Goal: Check status: Check status

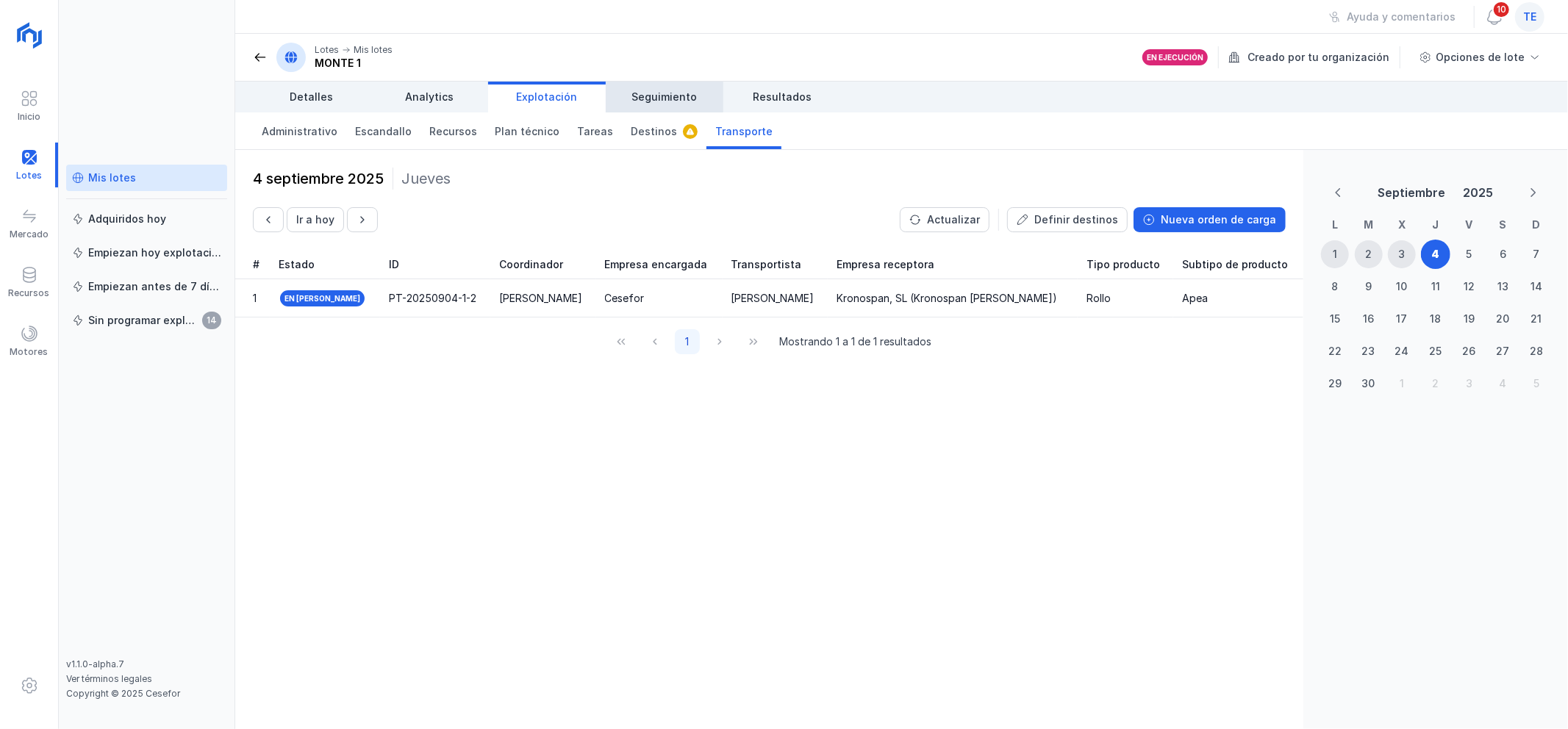
click at [663, 84] on link "Seguimiento" at bounding box center [664, 96] width 117 height 31
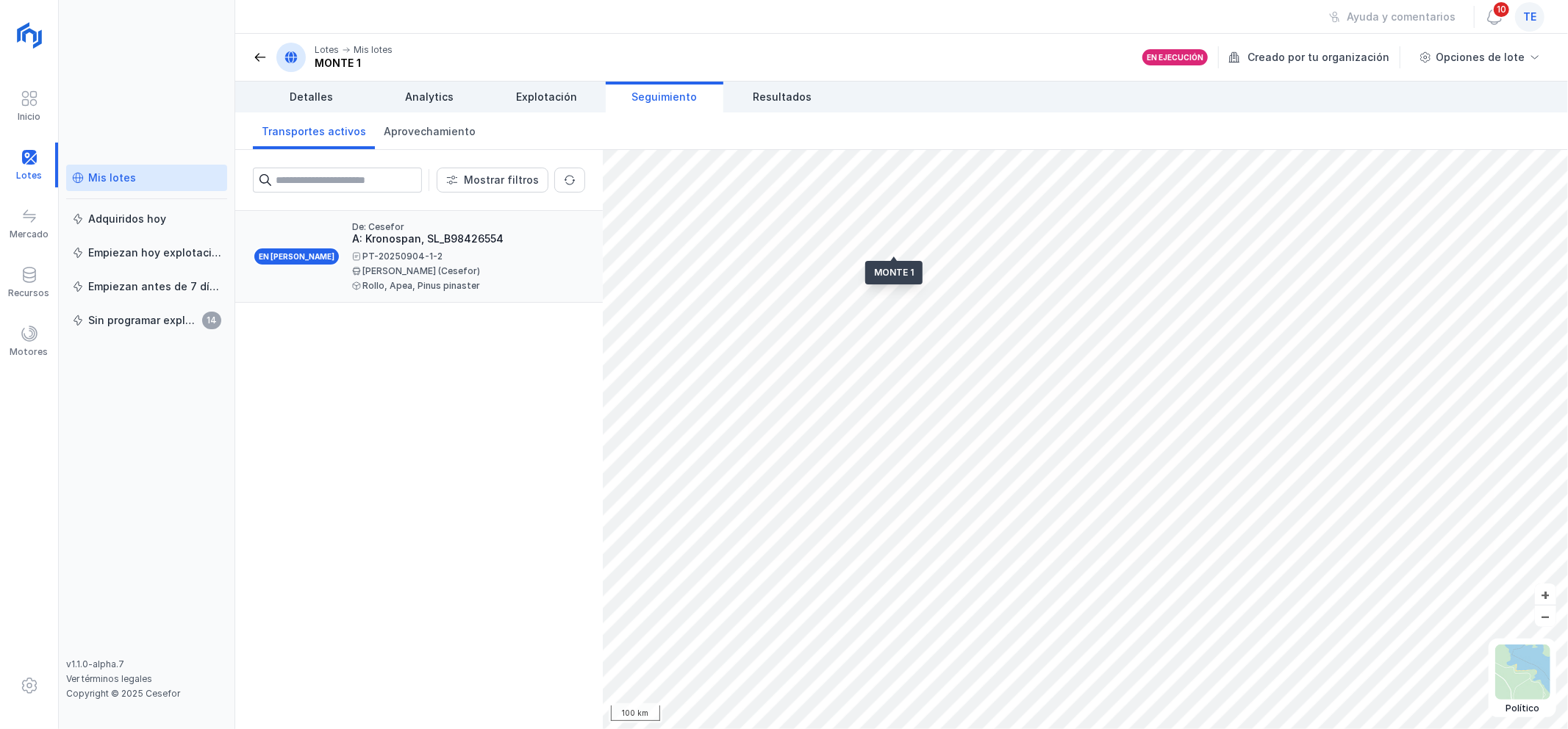
click at [516, 260] on div "PT-20250904-1-2" at bounding box center [463, 256] width 221 height 9
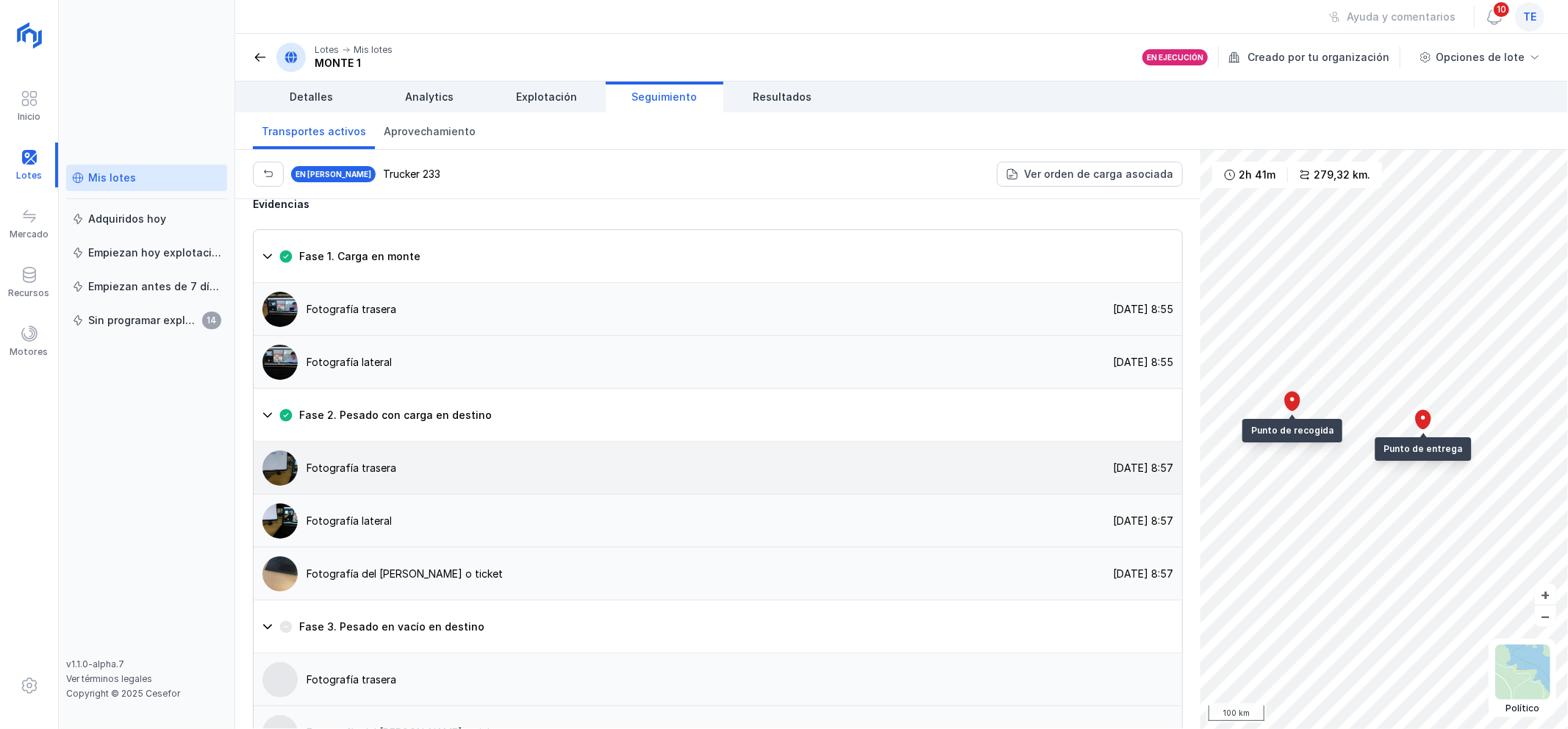
scroll to position [998, 0]
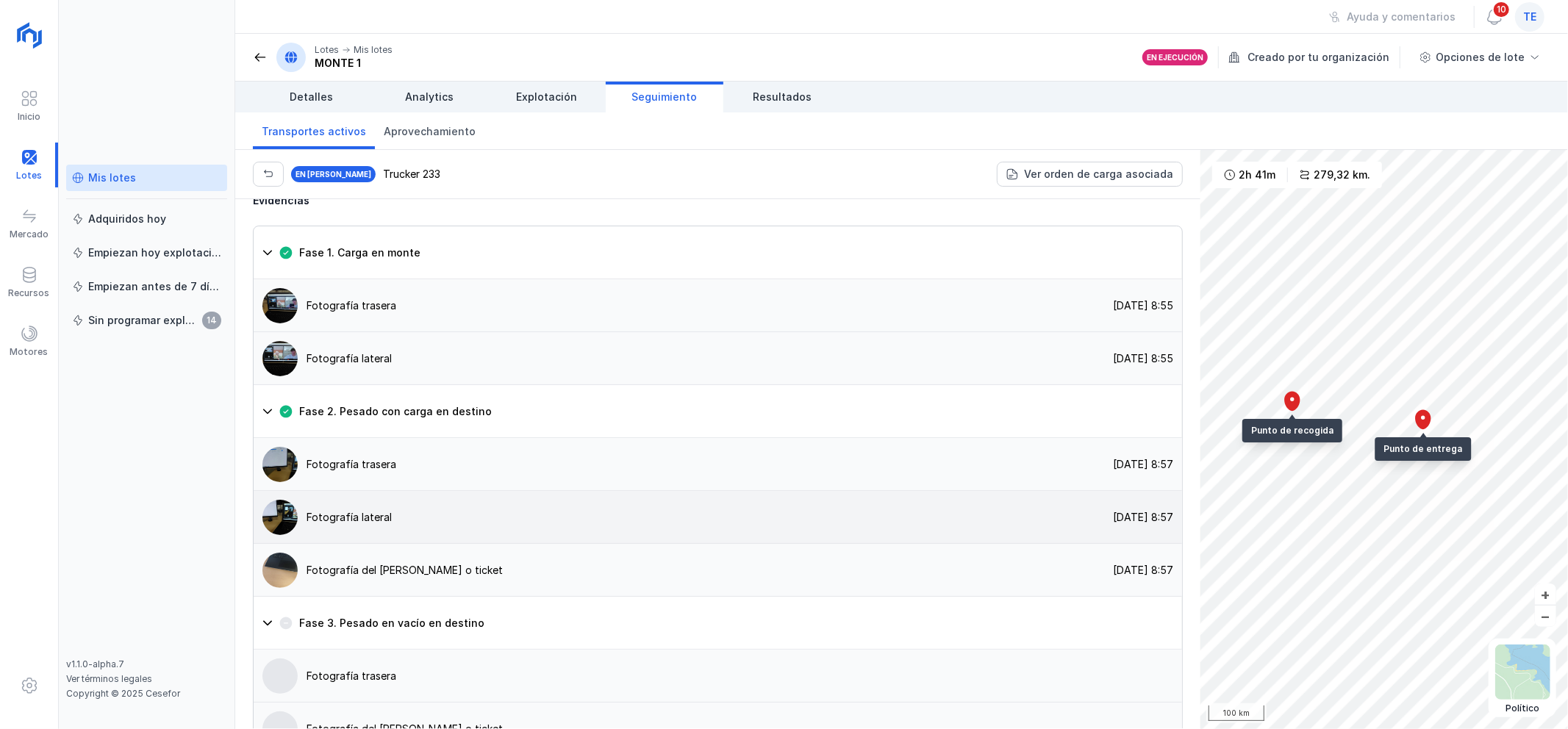
click at [289, 500] on img at bounding box center [280, 517] width 36 height 36
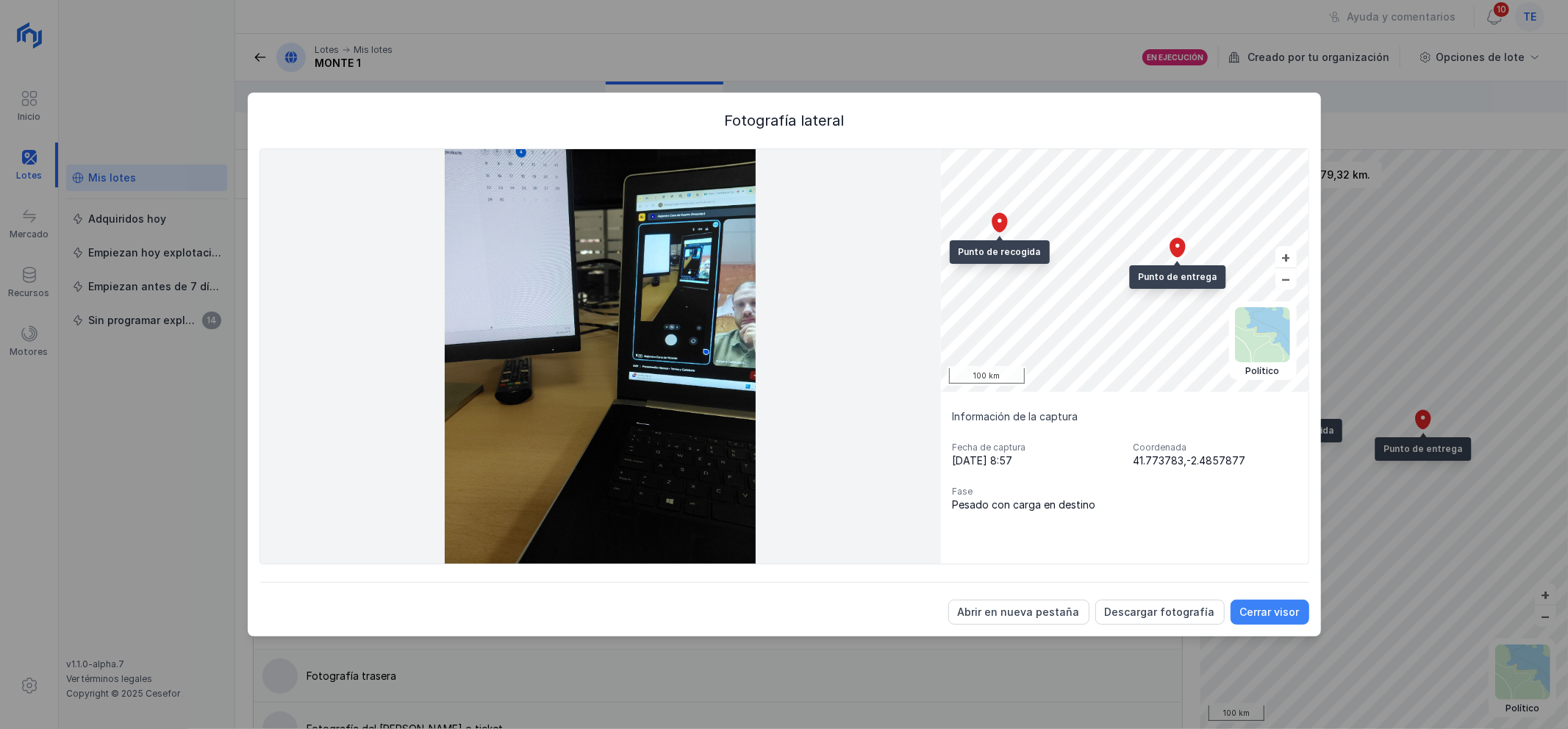
click at [1266, 603] on button "Cerrar visor" at bounding box center [1269, 612] width 78 height 25
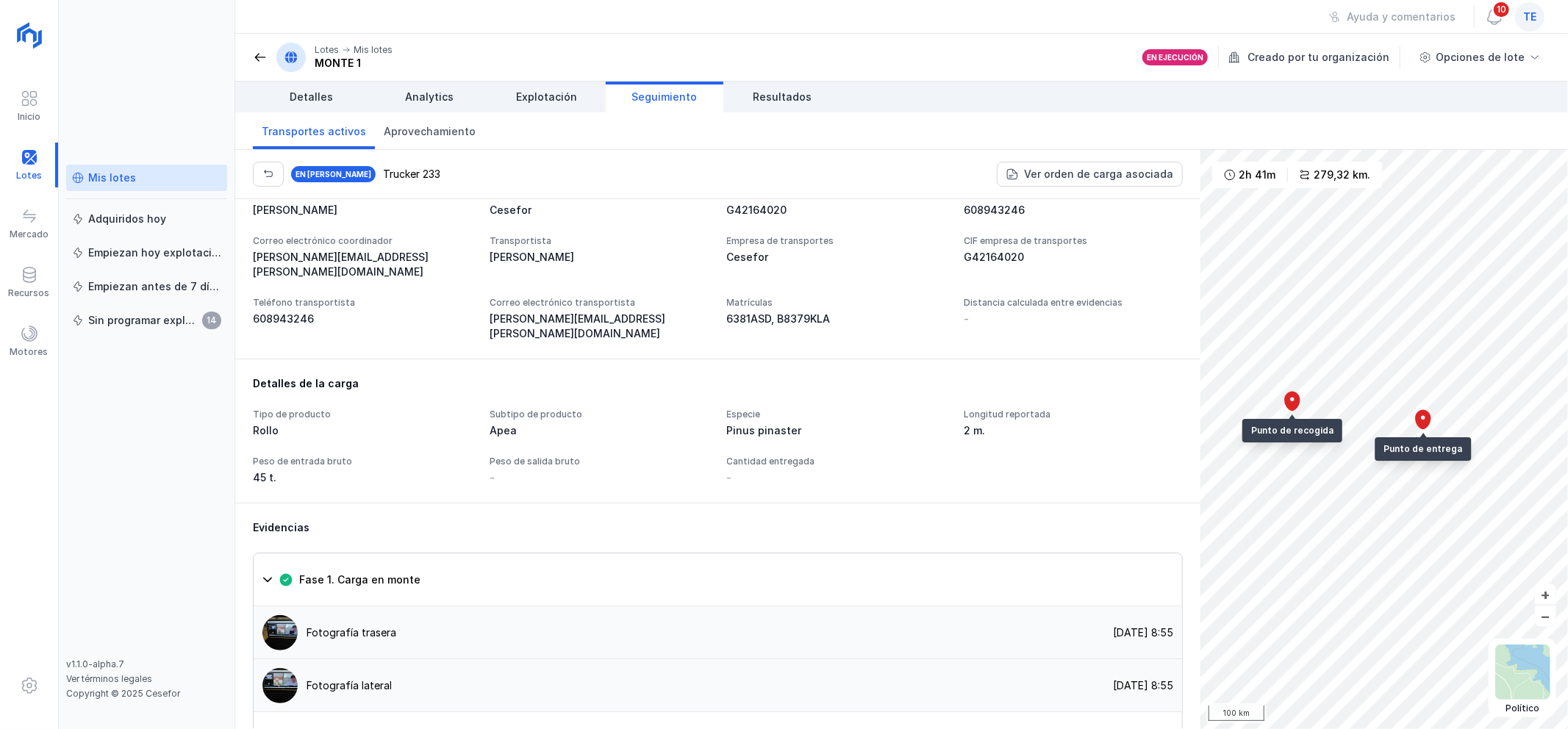
scroll to position [671, 0]
click at [768, 78] on header "Lotes Mis lotes MONTE 1 En ejecución Creado por tu organización Opciones de lote" at bounding box center [902, 58] width 1333 height 48
click at [770, 97] on span "Resultados" at bounding box center [782, 96] width 59 height 15
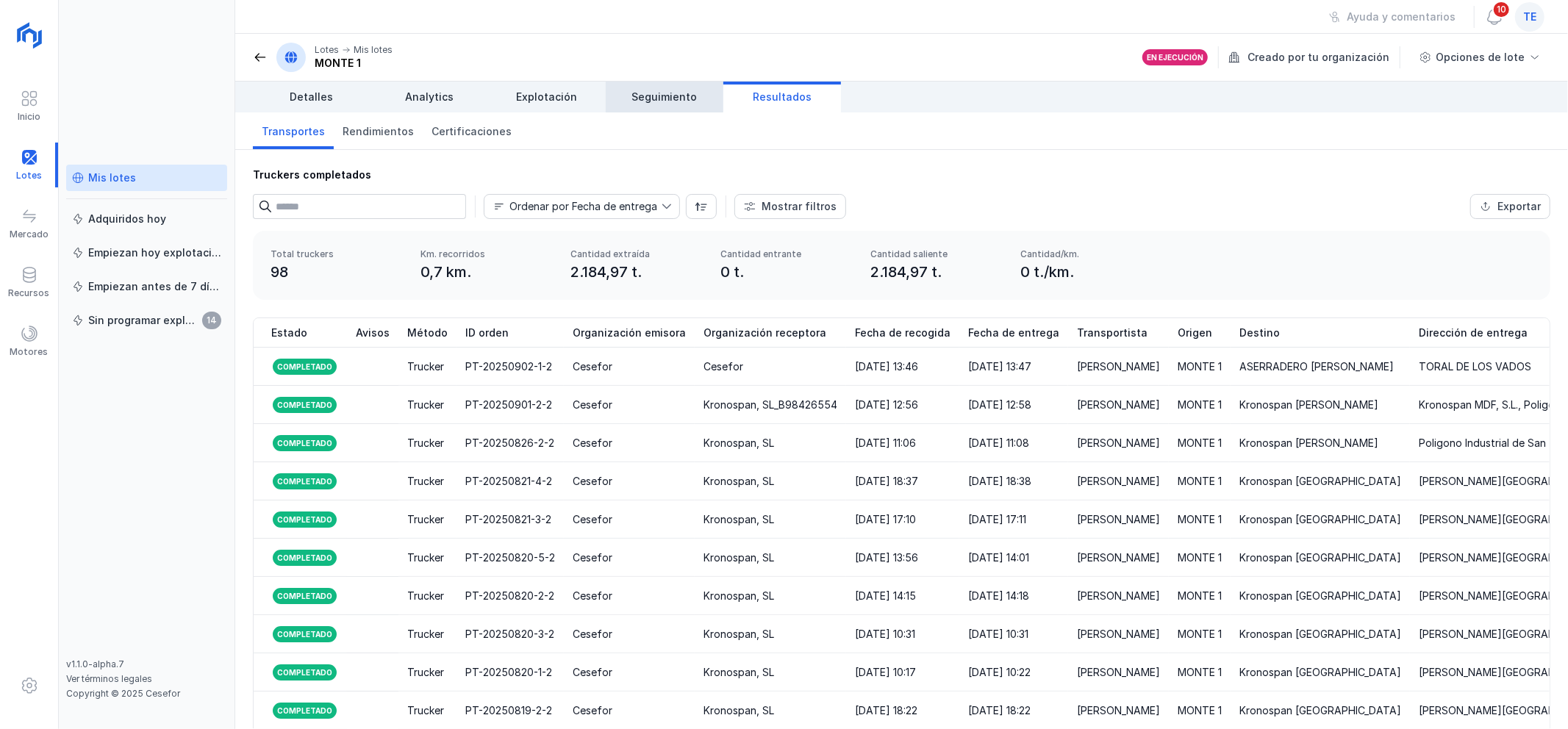
click at [646, 109] on link "Seguimiento" at bounding box center [664, 96] width 117 height 31
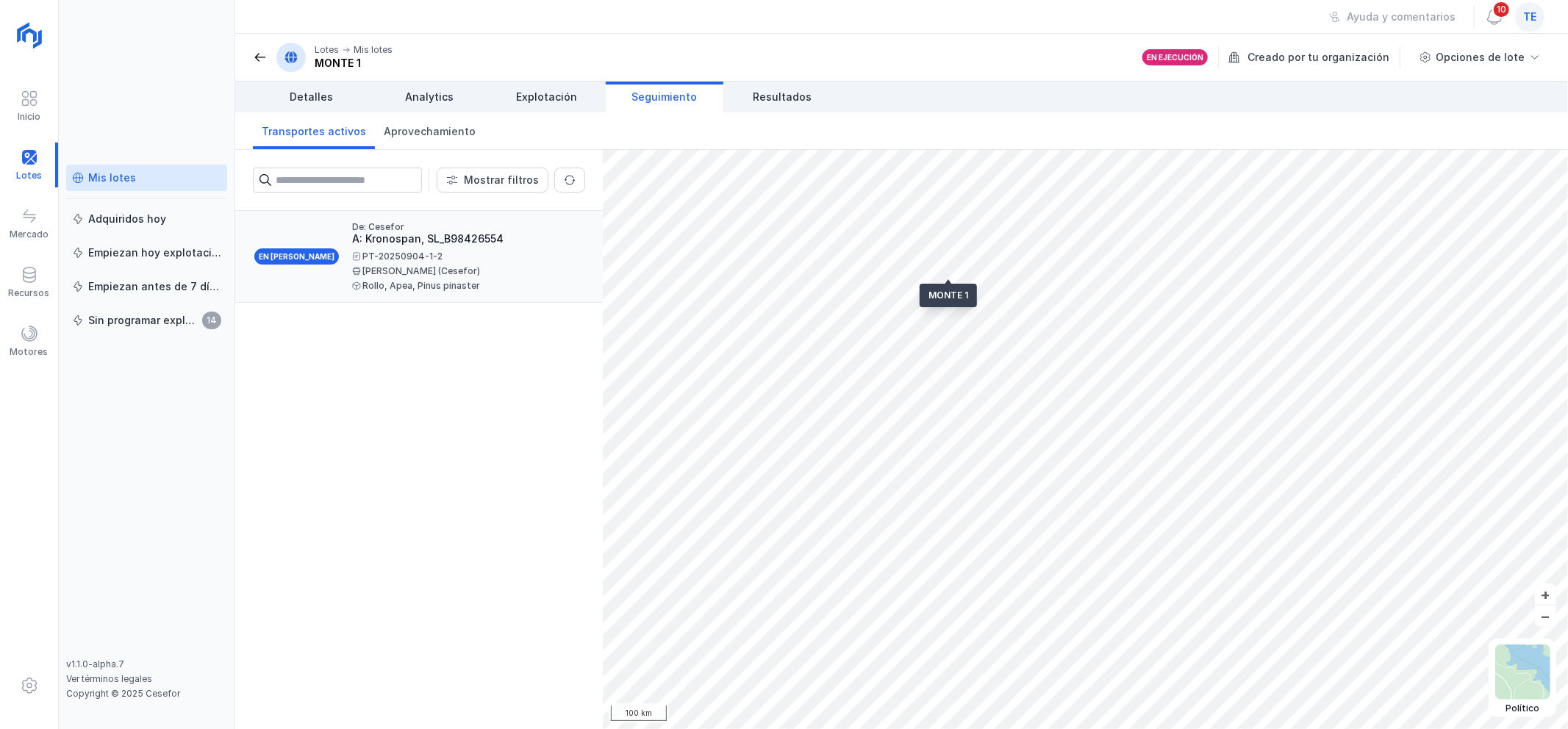
click at [498, 259] on div "PT-20250904-1-2" at bounding box center [463, 256] width 221 height 9
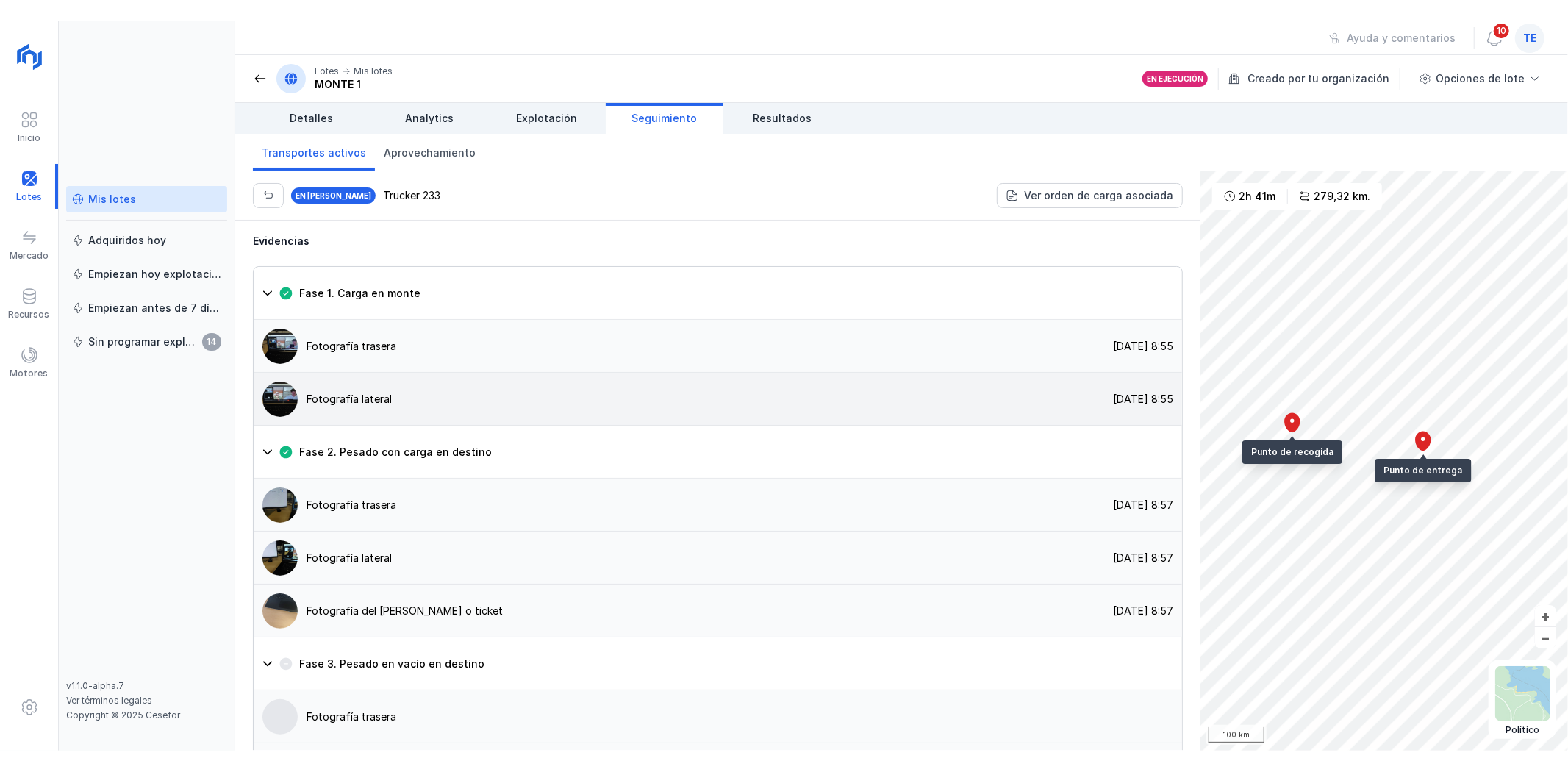
scroll to position [981, 0]
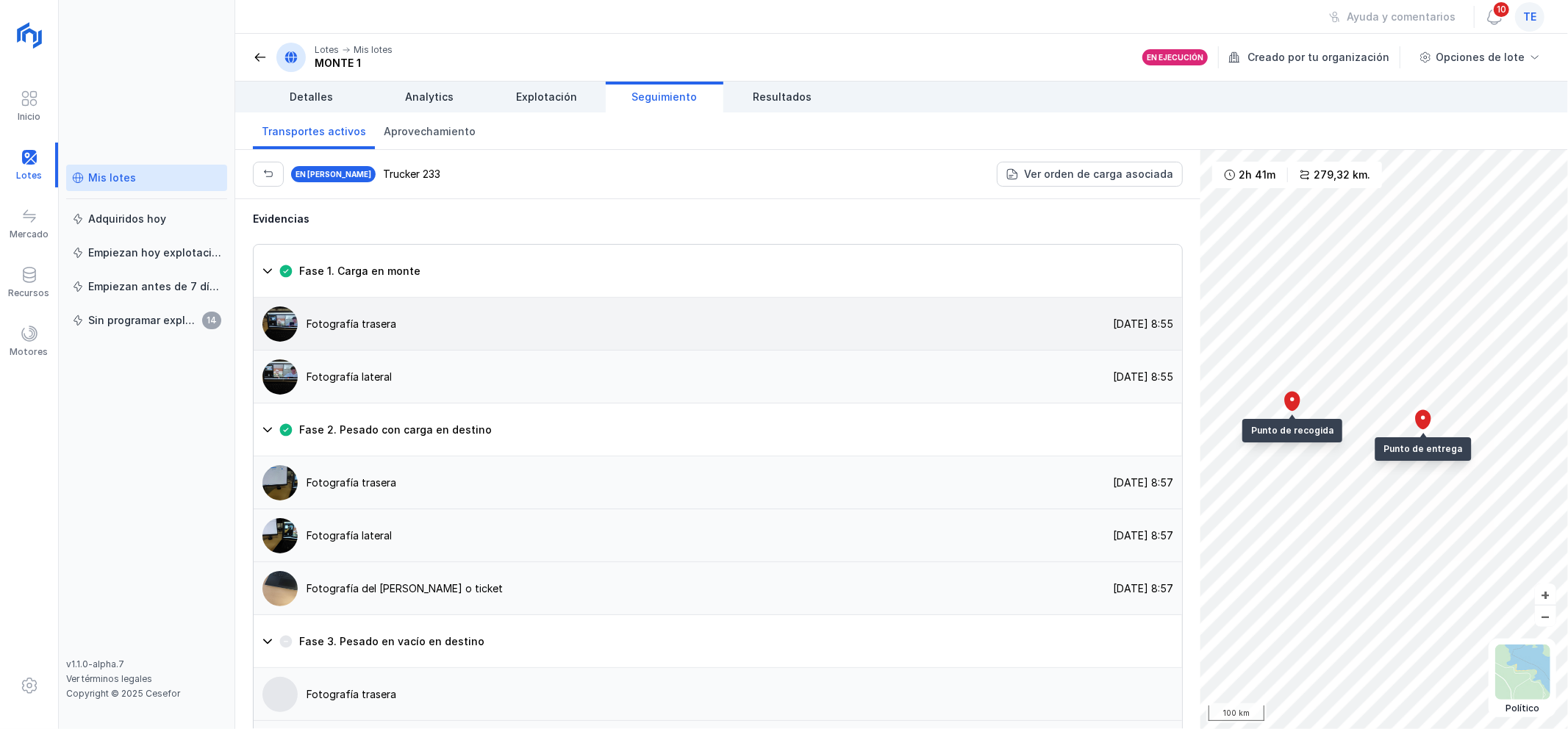
click at [264, 307] on img at bounding box center [280, 325] width 36 height 36
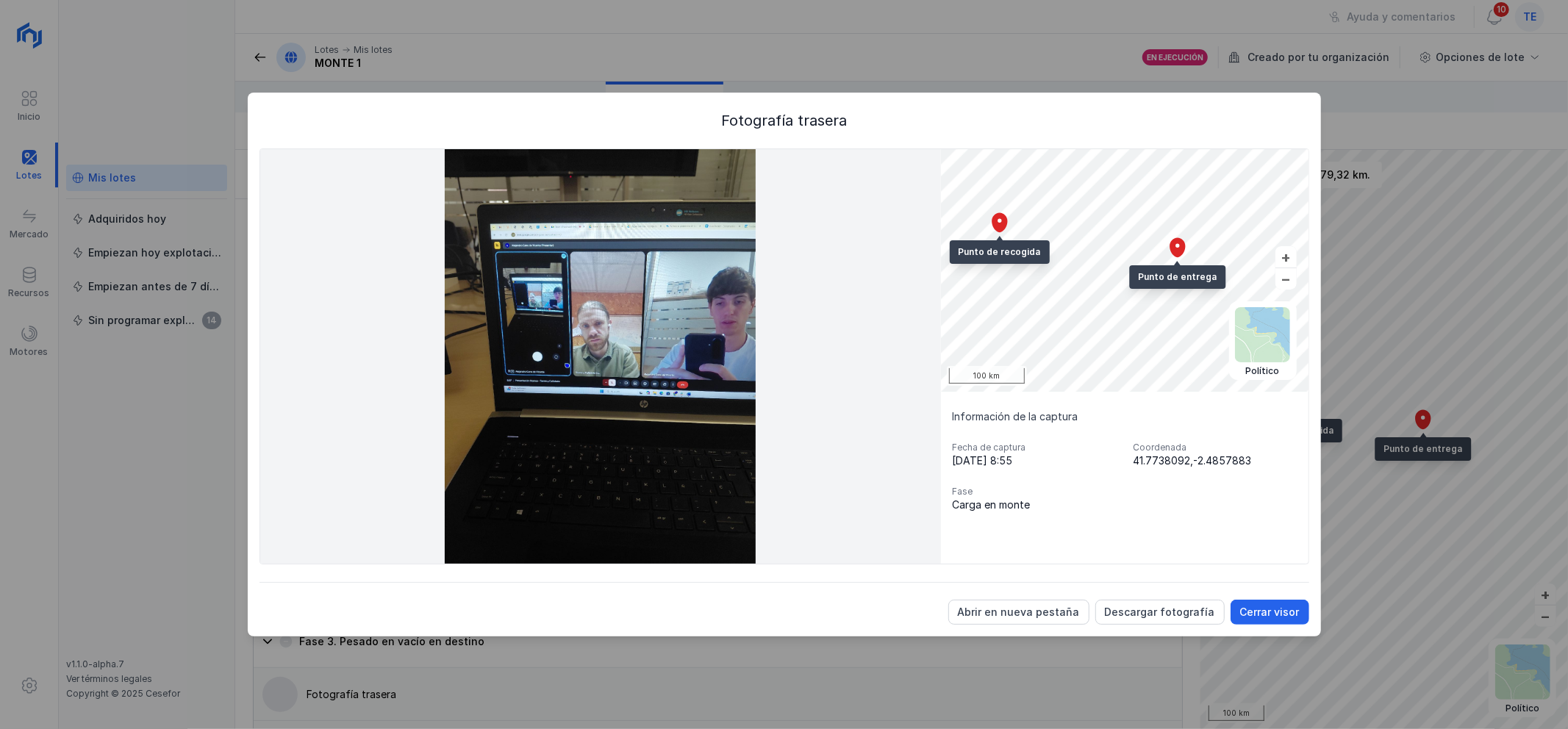
click at [1283, 610] on div "Cerrar visor" at bounding box center [1270, 612] width 60 height 15
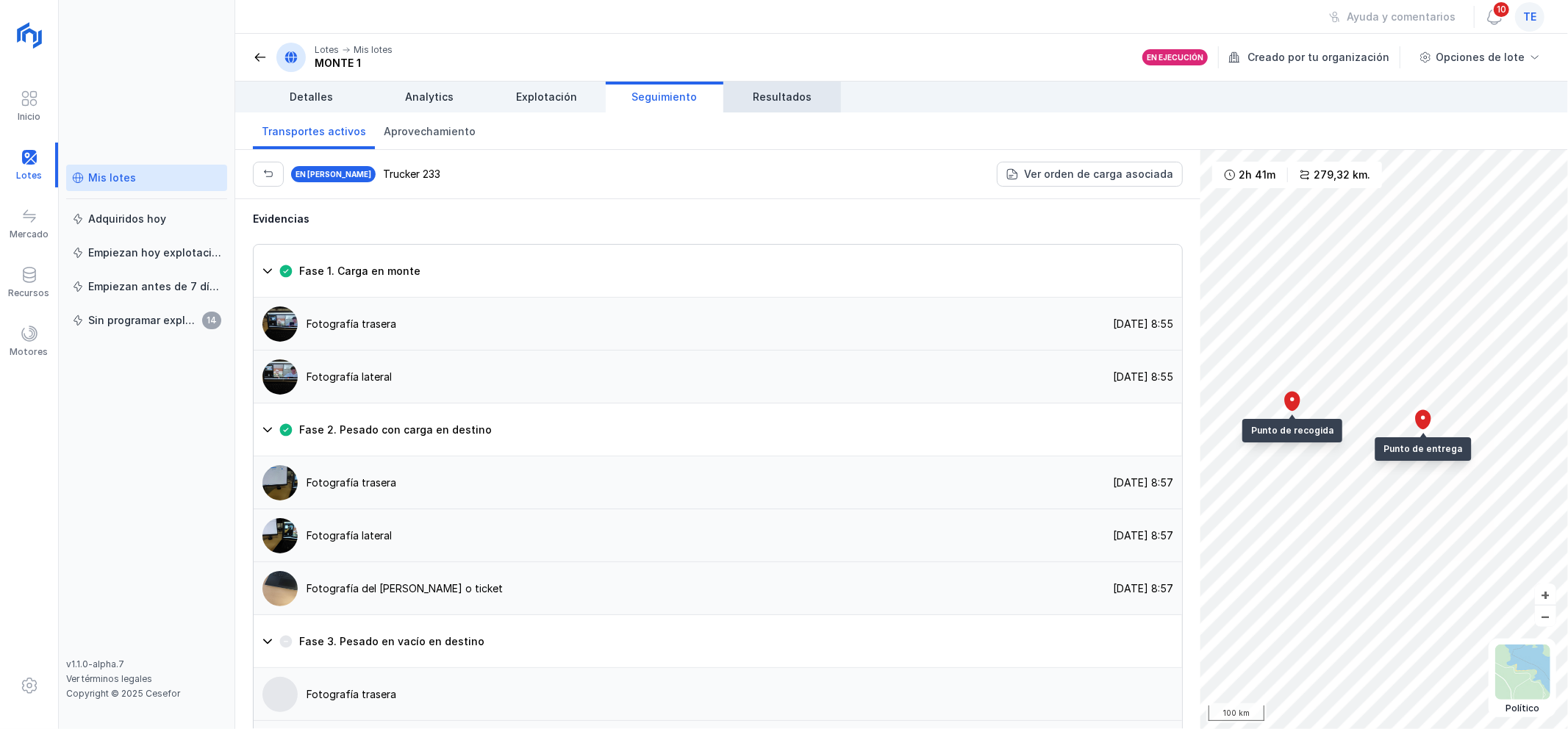
click at [790, 83] on link "Resultados" at bounding box center [782, 96] width 117 height 31
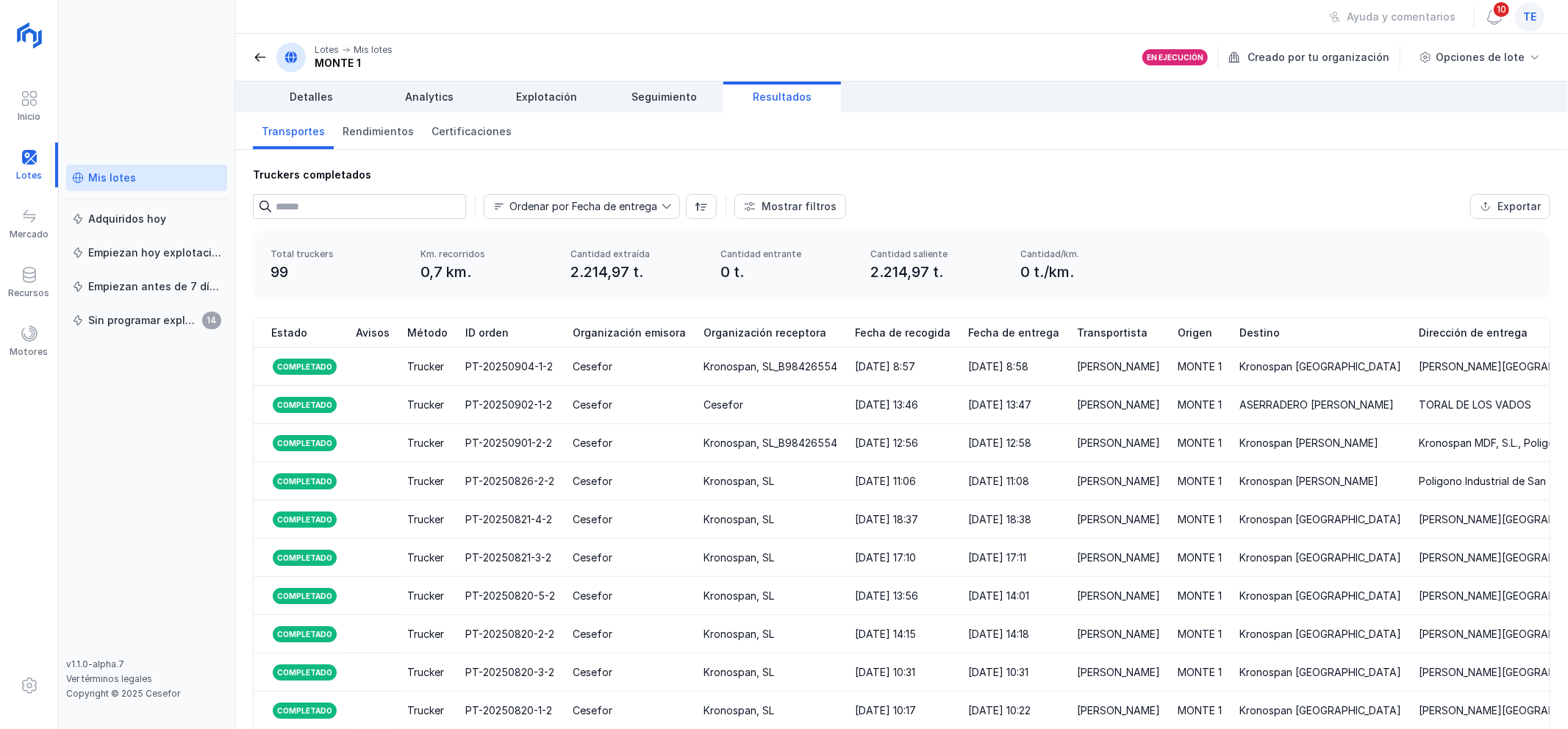
drag, startPoint x: 310, startPoint y: 64, endPoint x: 319, endPoint y: 54, distance: 13.5
click at [333, 47] on div "Lotes Mis lotes MONTE 1" at bounding box center [323, 58] width 140 height 30
click at [25, 344] on div at bounding box center [30, 335] width 18 height 21
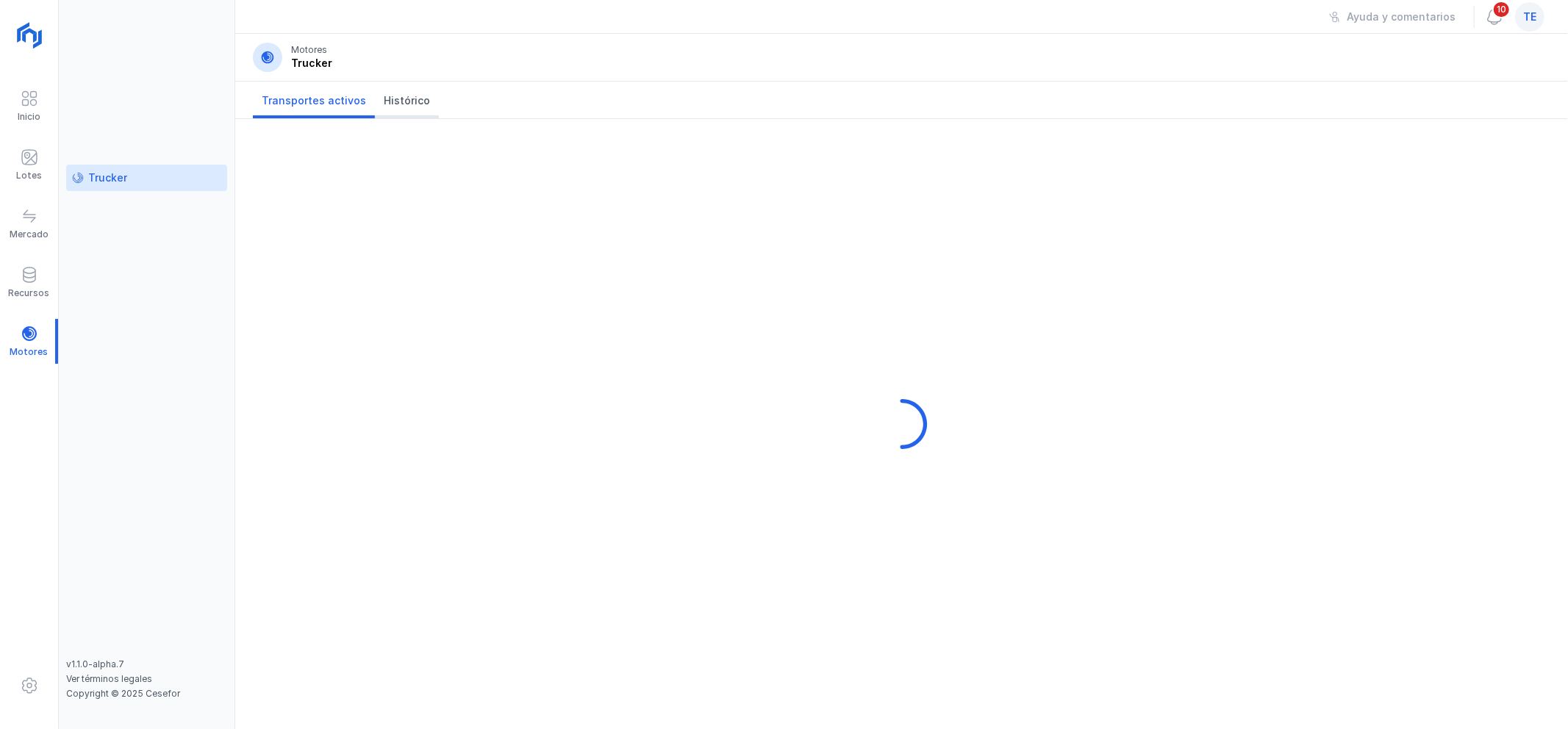
click at [405, 97] on span "Histórico" at bounding box center [406, 100] width 47 height 15
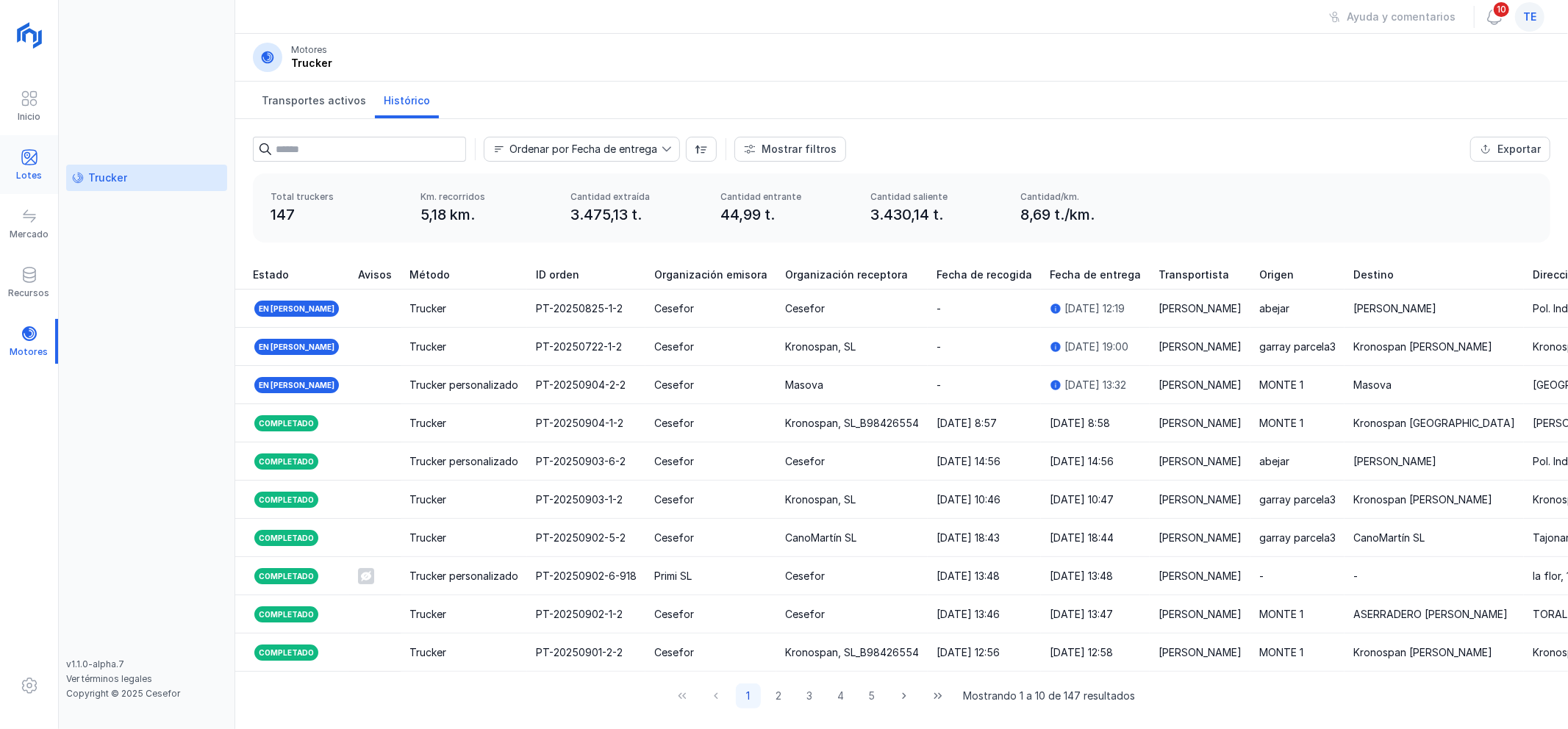
click at [27, 165] on span at bounding box center [30, 158] width 18 height 18
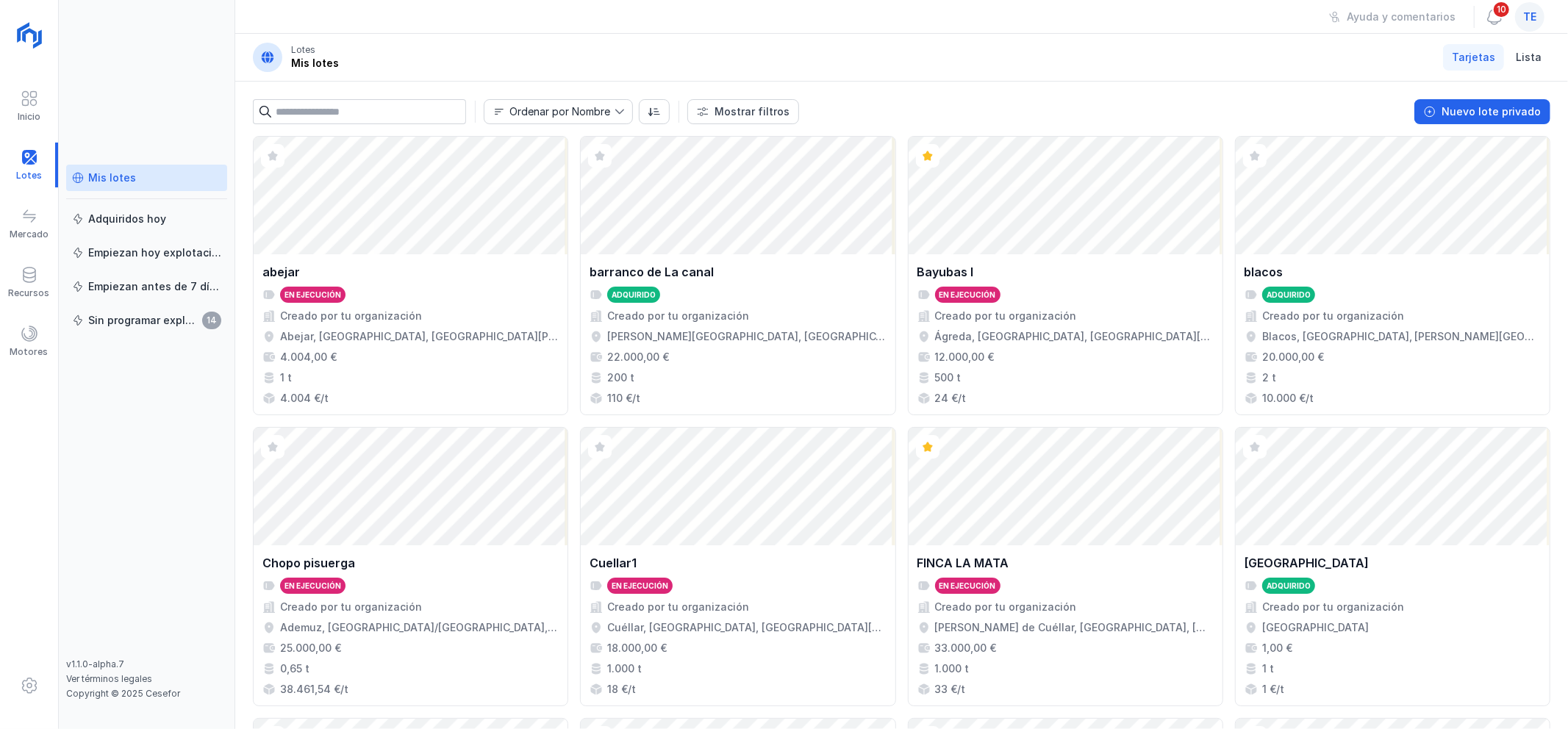
scroll to position [917, 0]
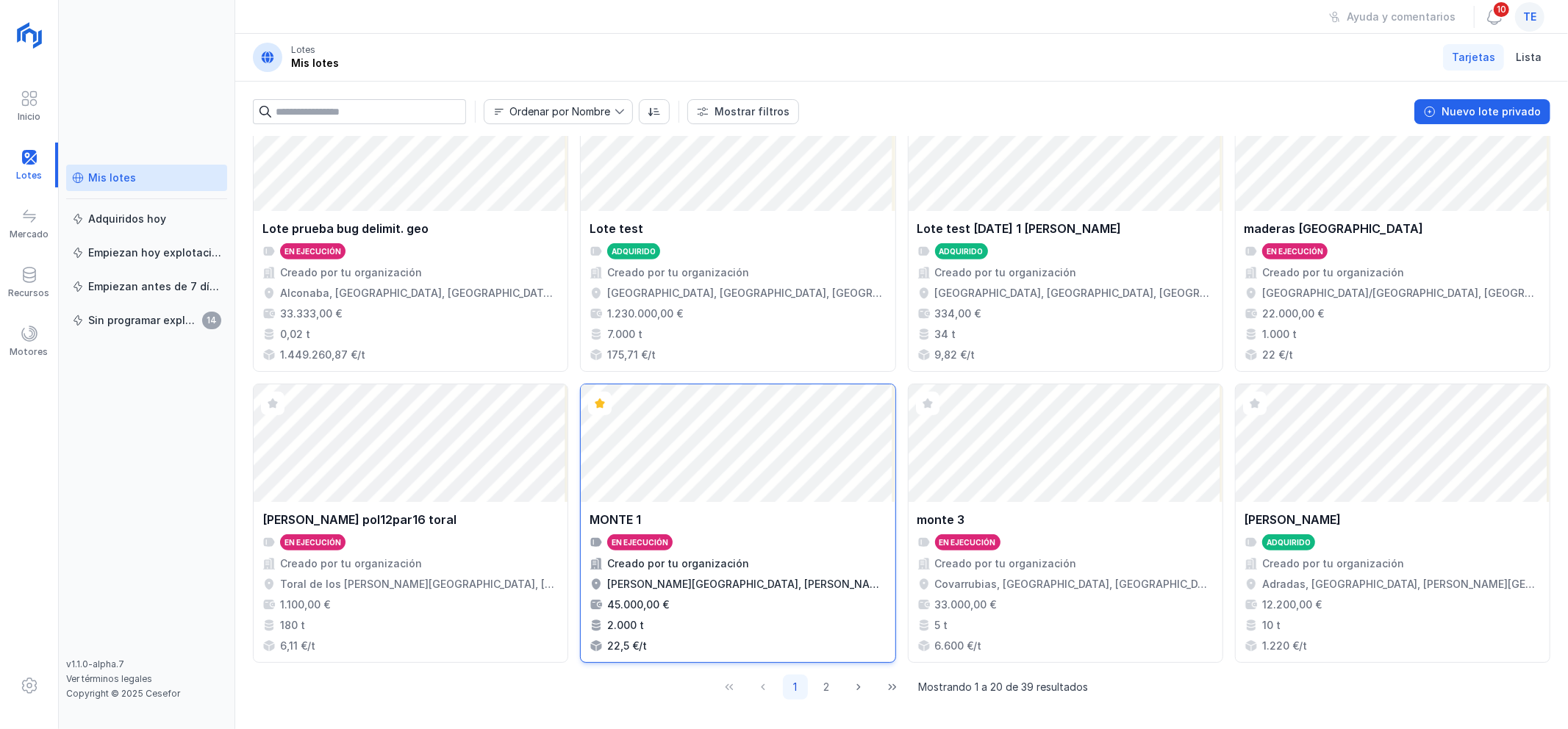
click at [627, 431] on div "Abrir lote" at bounding box center [738, 443] width 314 height 117
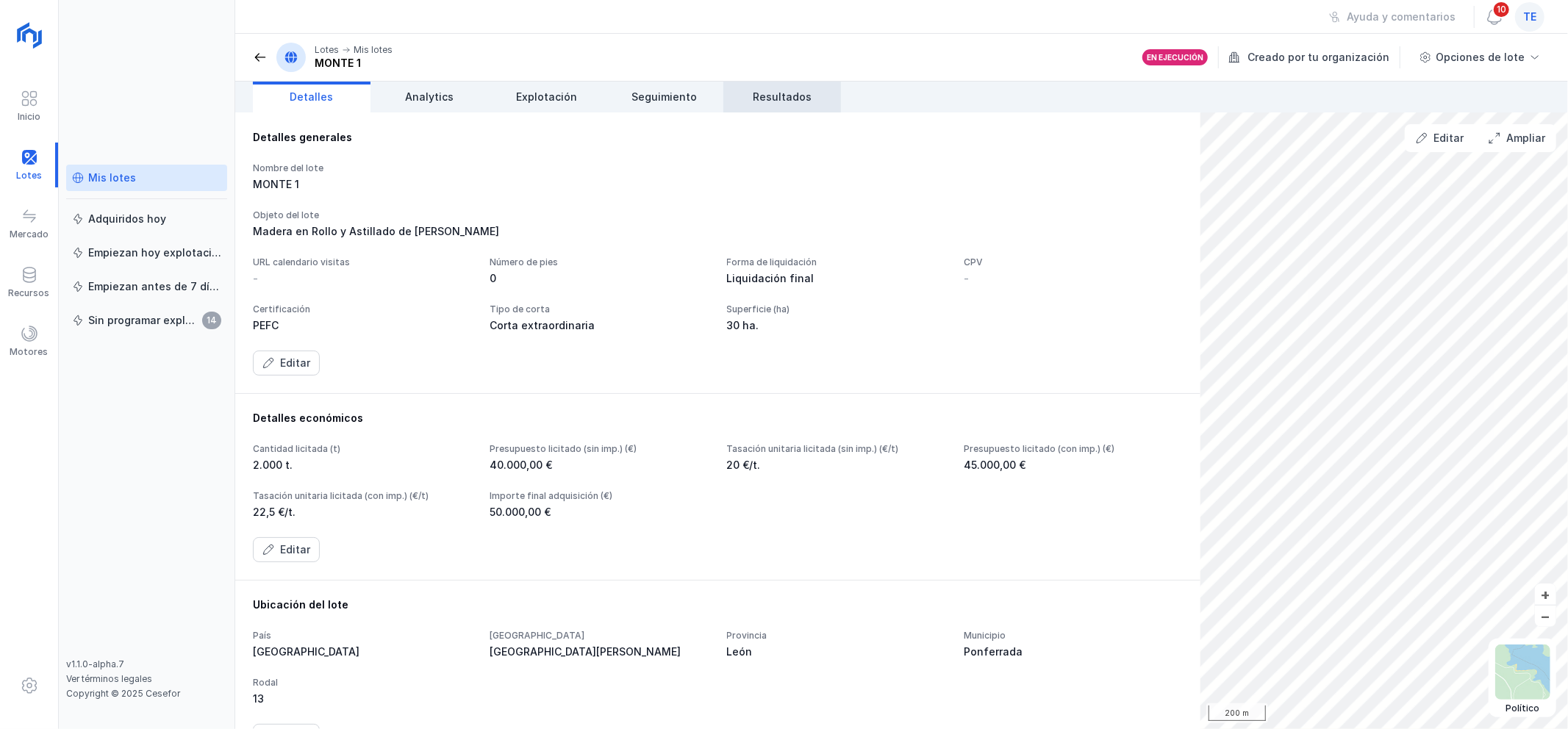
click at [759, 89] on span "Resultados" at bounding box center [782, 96] width 59 height 15
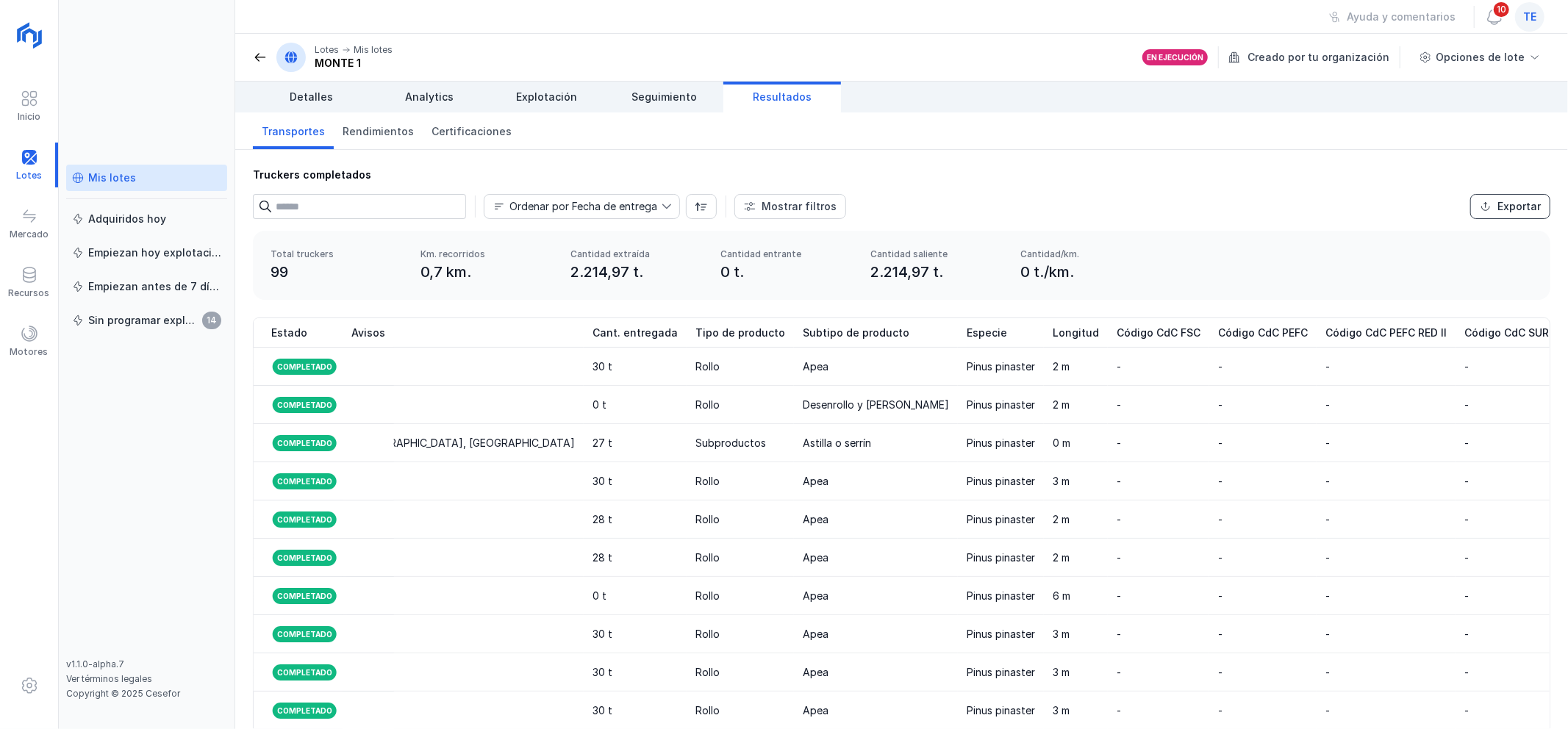
click at [1497, 212] on div "Exportar" at bounding box center [1519, 207] width 44 height 15
